Goal: Transaction & Acquisition: Book appointment/travel/reservation

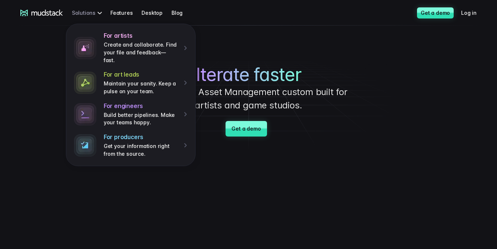
click at [97, 14] on div "For artists Create and collaborate. Find your file and feedback— fast. For art …" at bounding box center [88, 13] width 33 height 14
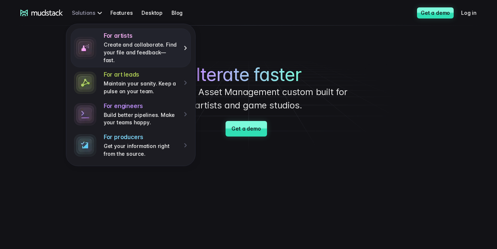
click at [106, 43] on p "Create and collaborate. Find your file and feedback— fast." at bounding box center [141, 52] width 75 height 23
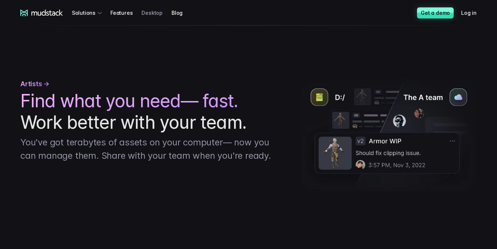
click at [141, 13] on link "Desktop" at bounding box center [156, 13] width 30 height 14
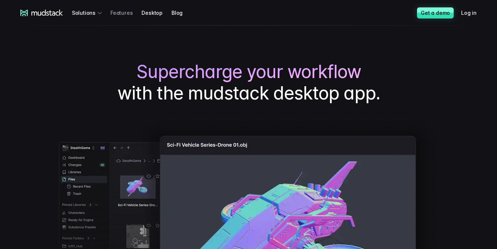
click at [116, 10] on link "Features" at bounding box center [125, 13] width 31 height 14
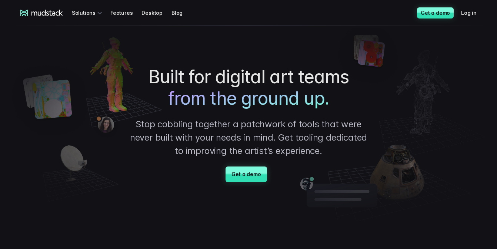
scroll to position [37, 0]
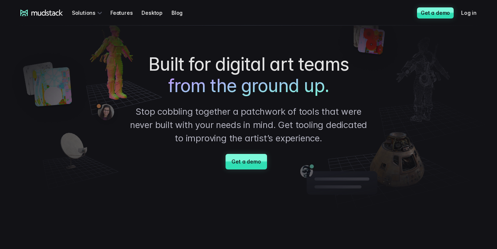
click at [247, 152] on div "Built for digital art teams from the ground up. Stop cobbling together a patchw…" at bounding box center [248, 112] width 241 height 116
click at [247, 159] on link "Get a demo" at bounding box center [245, 162] width 41 height 16
